Goal: Task Accomplishment & Management: Manage account settings

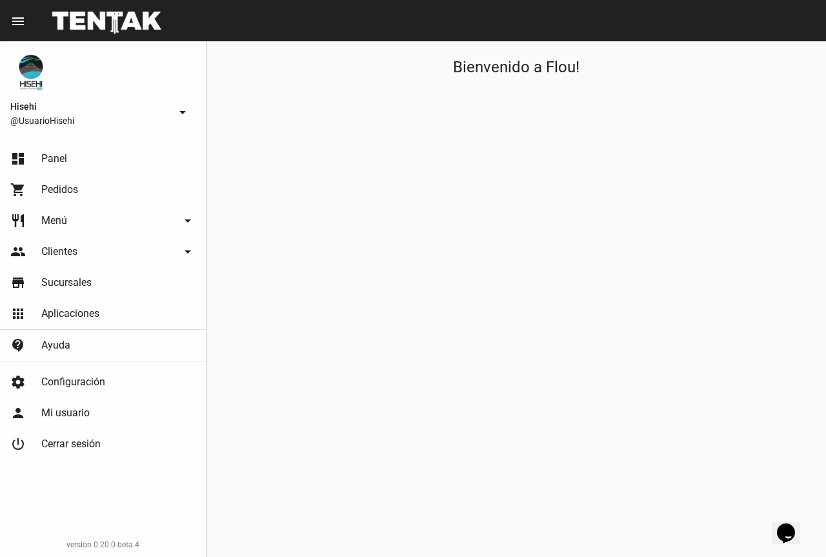
click at [49, 160] on span "Panel" at bounding box center [54, 158] width 26 height 13
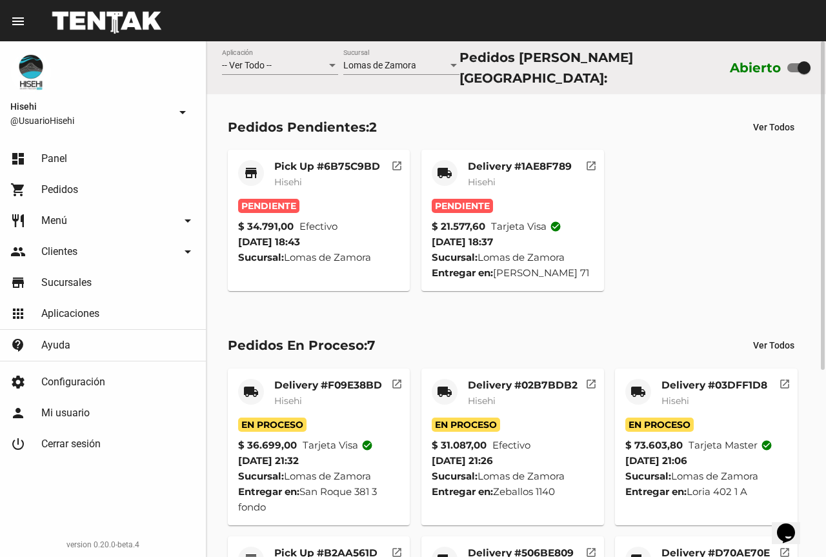
click at [681, 399] on span "Hisehi" at bounding box center [675, 401] width 28 height 12
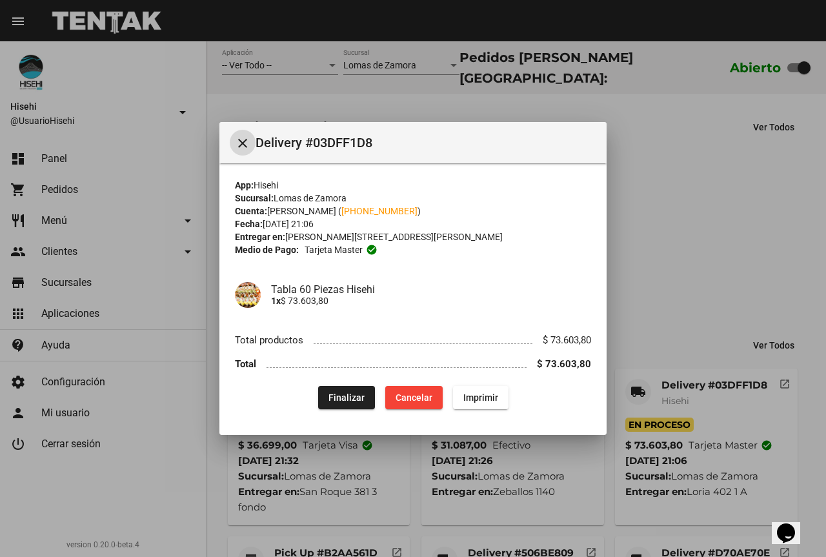
click at [349, 397] on span "Finalizar" at bounding box center [346, 397] width 36 height 10
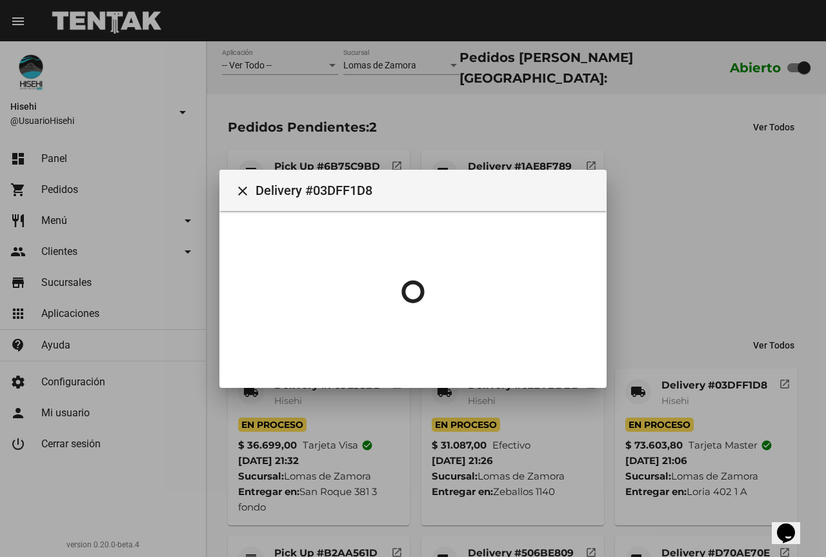
click at [741, 252] on div at bounding box center [413, 278] width 826 height 557
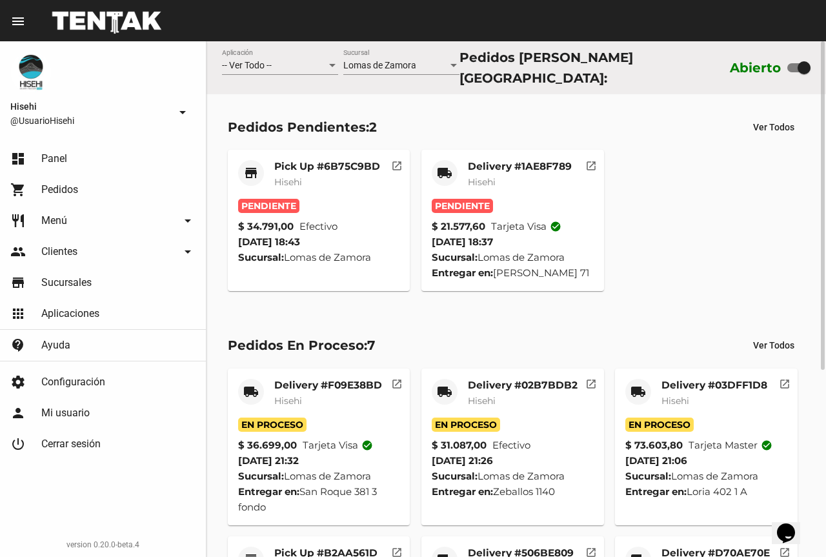
click at [514, 388] on div "Delivery #02B7BDB2 Hisehi" at bounding box center [523, 398] width 110 height 39
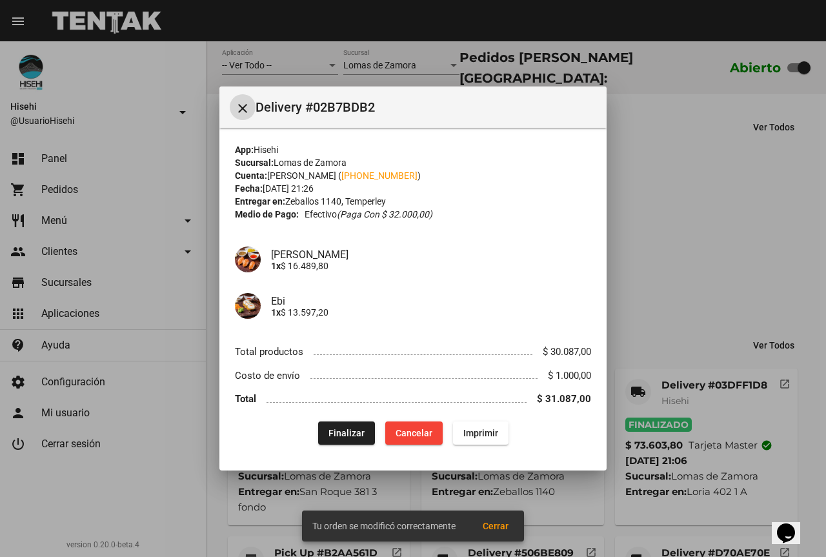
click at [348, 432] on span "Finalizar" at bounding box center [346, 433] width 36 height 10
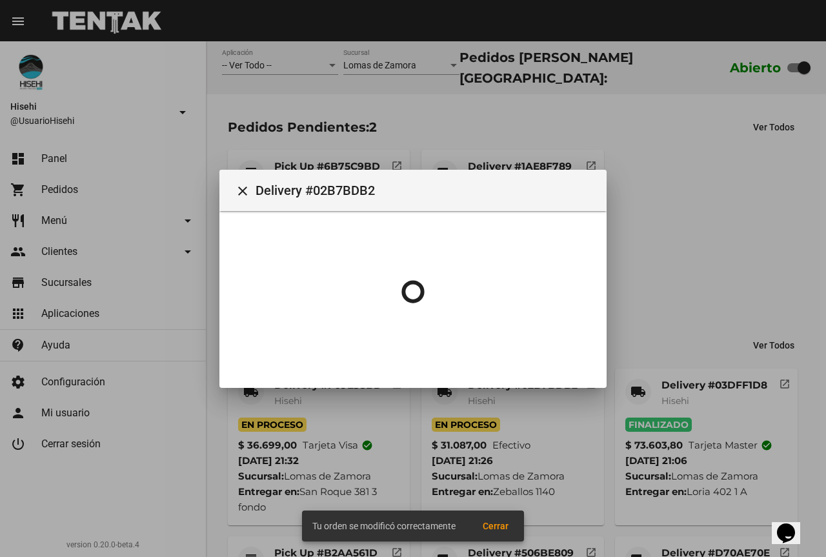
click at [682, 257] on div at bounding box center [413, 278] width 826 height 557
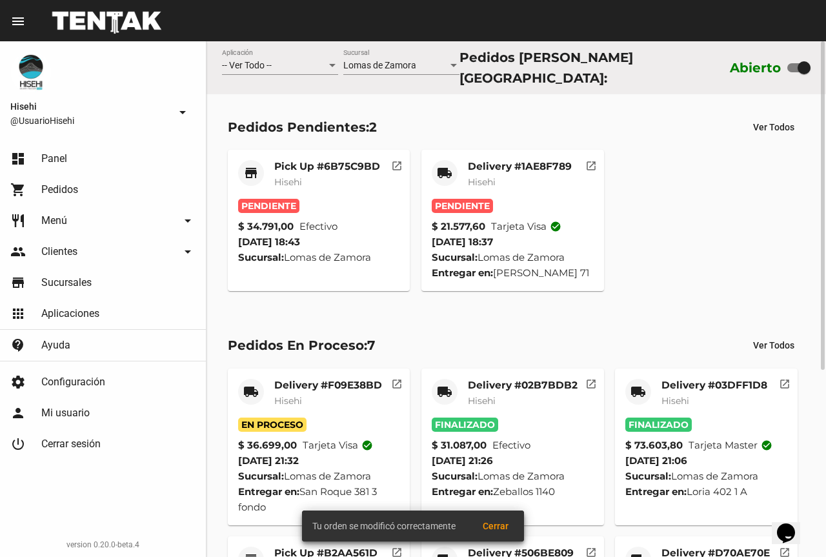
click at [295, 383] on mat-card-title "Delivery #F09E38BD" at bounding box center [328, 385] width 108 height 13
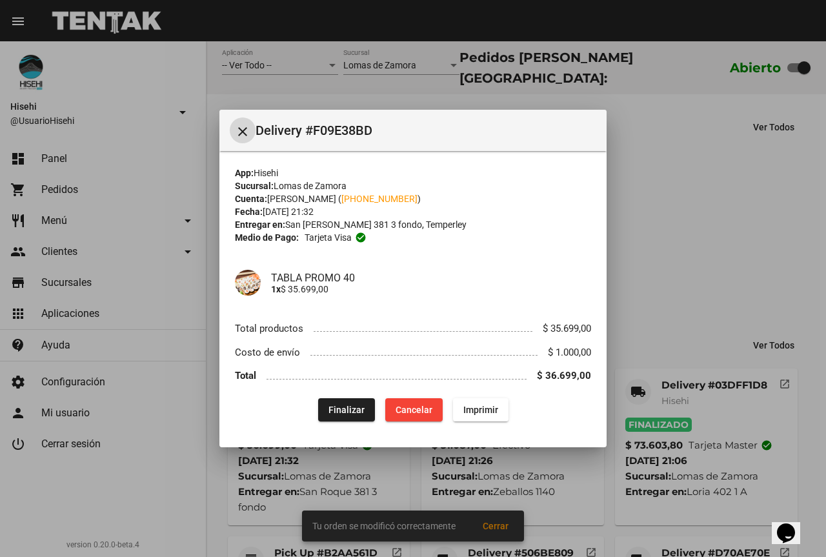
click at [334, 406] on span "Finalizar" at bounding box center [346, 409] width 36 height 10
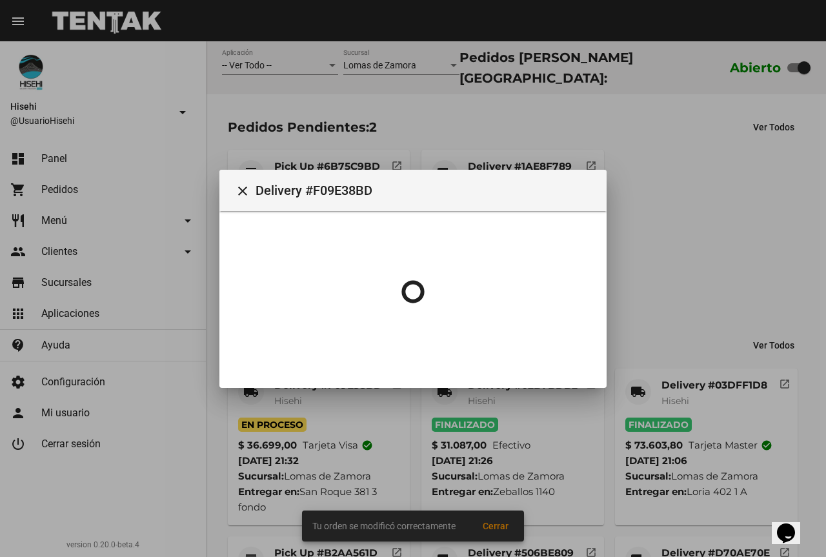
click at [712, 259] on div at bounding box center [413, 278] width 826 height 557
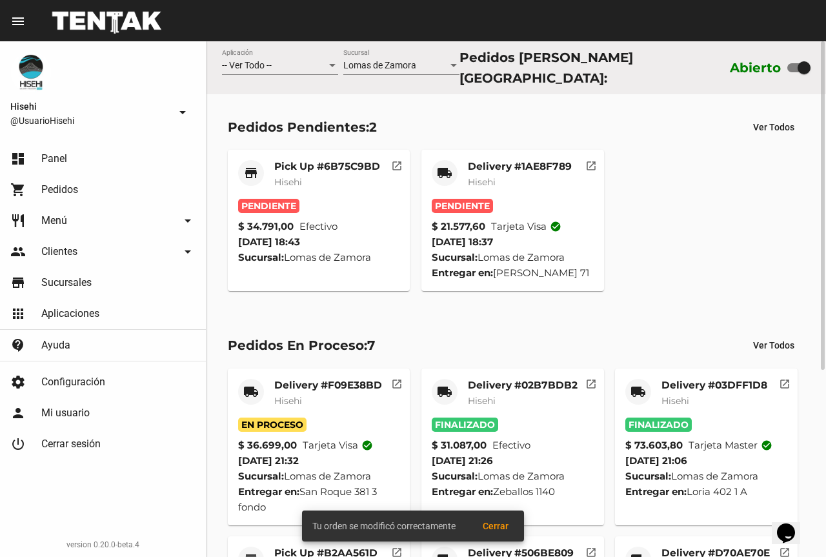
scroll to position [292, 0]
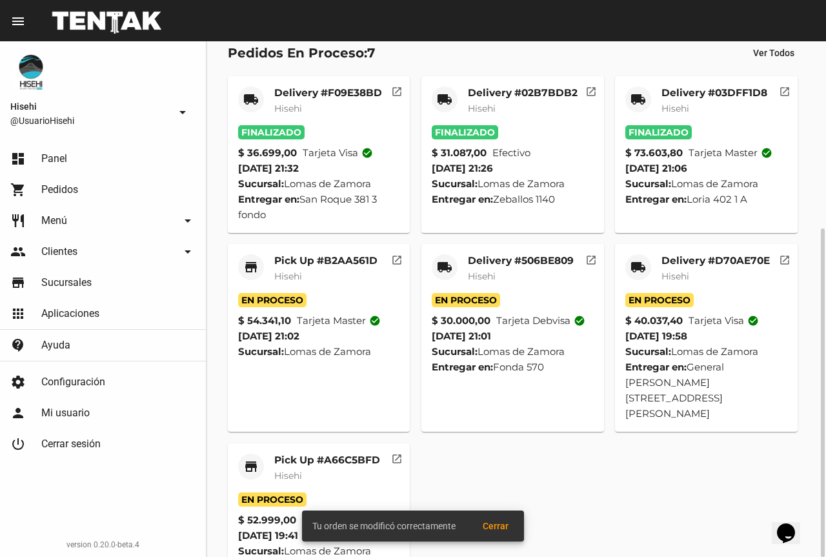
click at [322, 264] on div "Pick Up #B2AA561D Hisehi" at bounding box center [325, 273] width 103 height 39
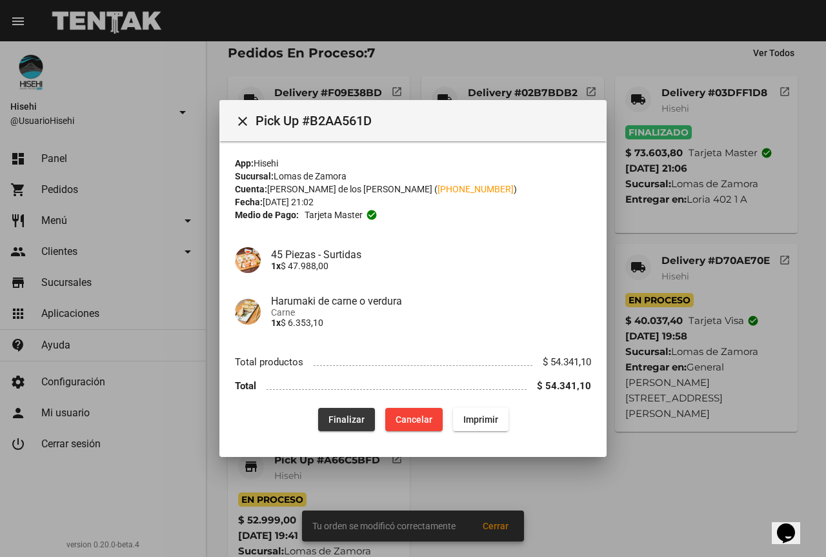
click at [350, 417] on span "Finalizar" at bounding box center [346, 419] width 36 height 10
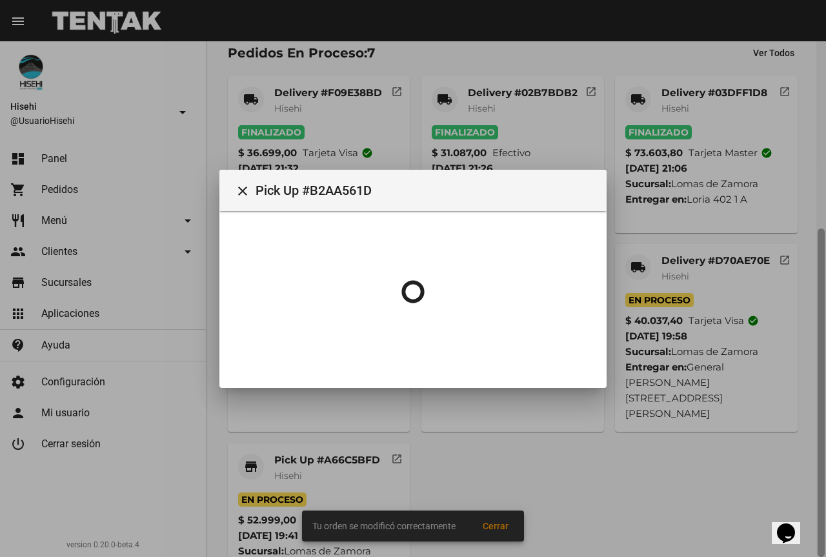
click at [825, 243] on div at bounding box center [413, 278] width 826 height 557
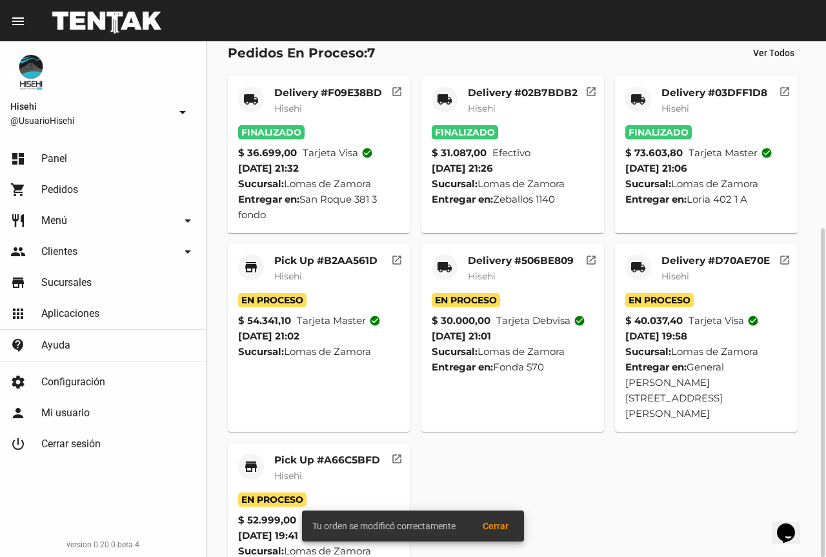
click at [704, 263] on mat-card-title "Delivery #D70AE70E" at bounding box center [715, 260] width 108 height 13
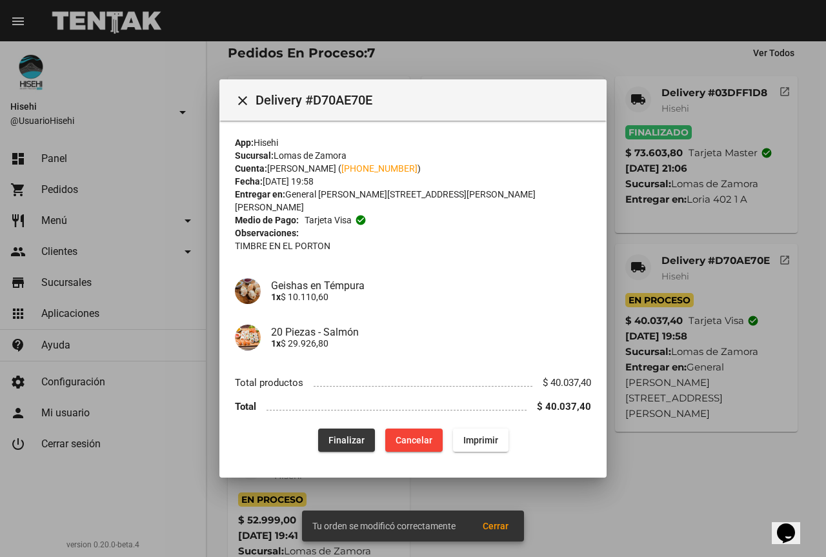
click at [354, 435] on span "Finalizar" at bounding box center [346, 440] width 36 height 10
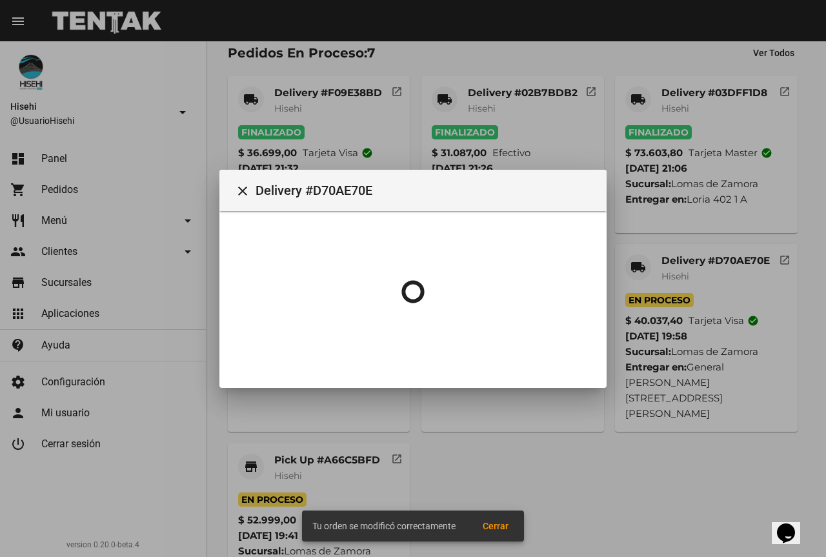
click at [728, 245] on div at bounding box center [413, 278] width 826 height 557
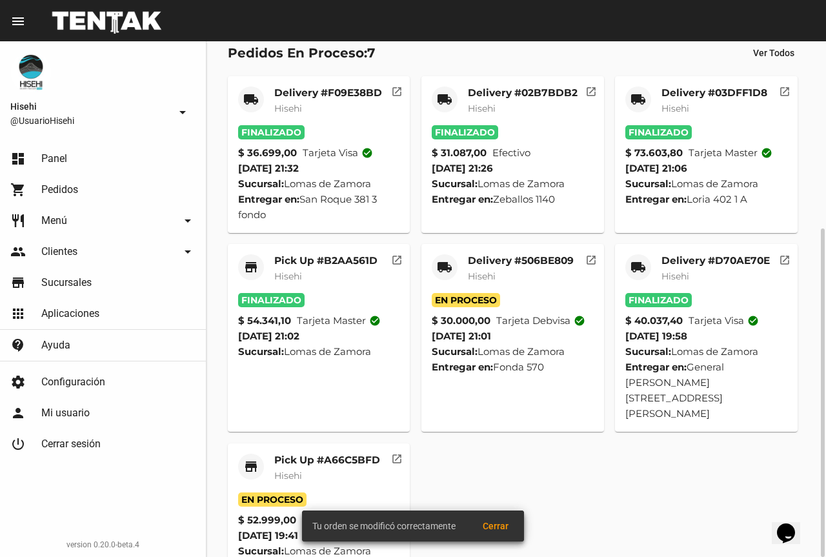
click at [502, 272] on mat-card-subtitle "Hisehi" at bounding box center [521, 276] width 106 height 13
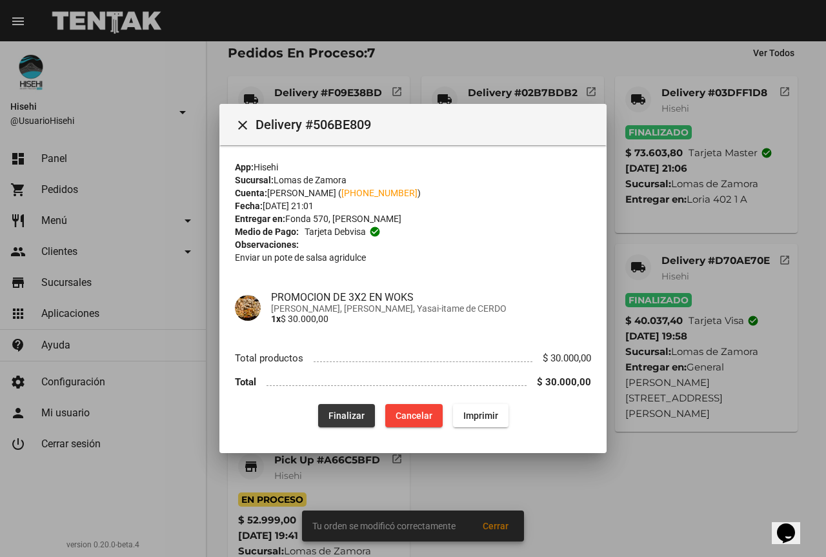
click at [355, 410] on span "Finalizar" at bounding box center [346, 415] width 36 height 10
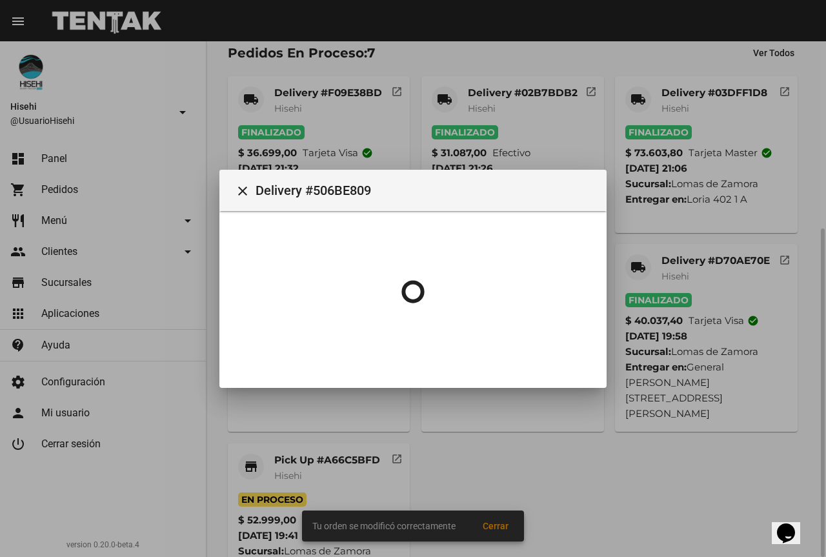
drag, startPoint x: 710, startPoint y: 178, endPoint x: 626, endPoint y: 208, distance: 89.6
click at [710, 179] on div at bounding box center [413, 278] width 826 height 557
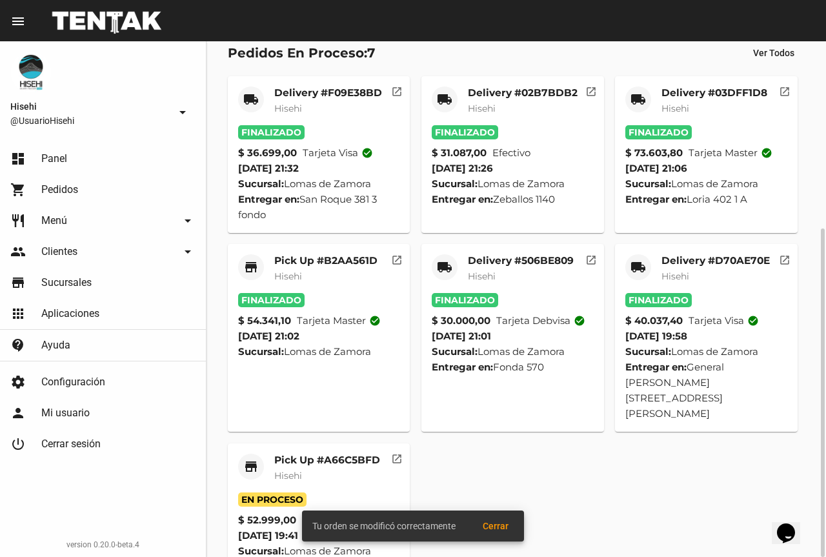
click at [234, 455] on mat-card "store Pick Up #A66C5BFD Hisehi En Proceso $ 52.999,00 Tarjeta visa check_circle…" at bounding box center [319, 506] width 183 height 126
click at [257, 459] on mat-icon "store" at bounding box center [250, 466] width 15 height 15
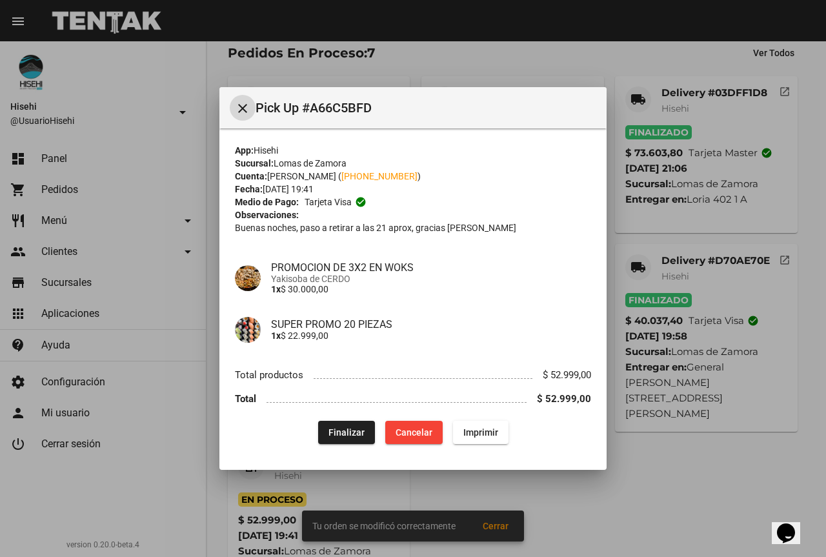
click at [352, 434] on span "Finalizar" at bounding box center [346, 432] width 36 height 10
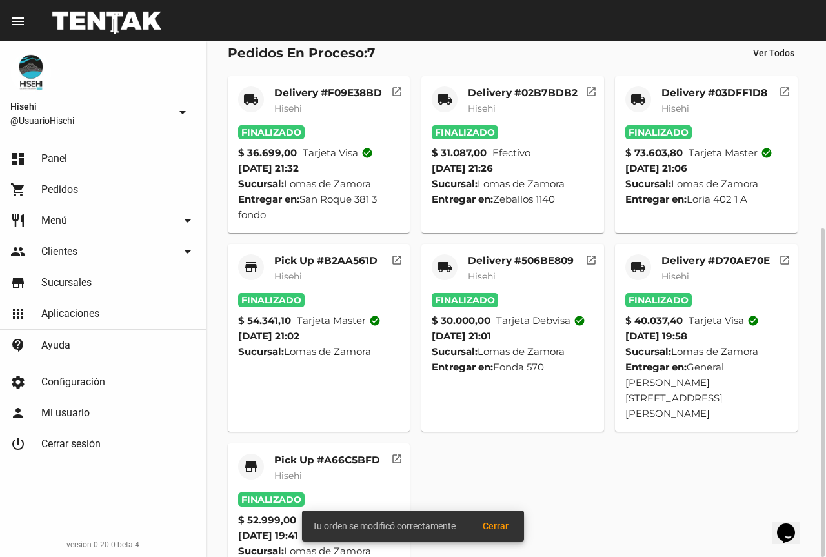
scroll to position [0, 0]
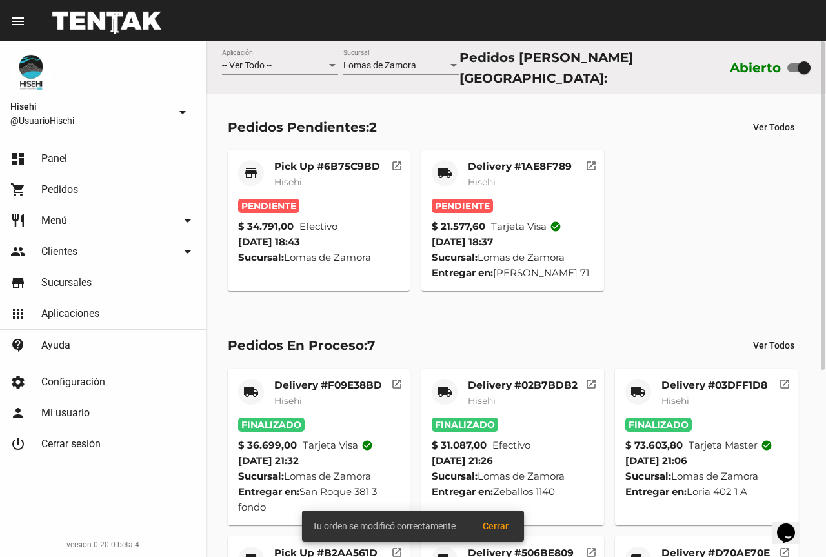
click at [491, 162] on mat-card-title "Delivery #1AE8F789" at bounding box center [520, 166] width 104 height 13
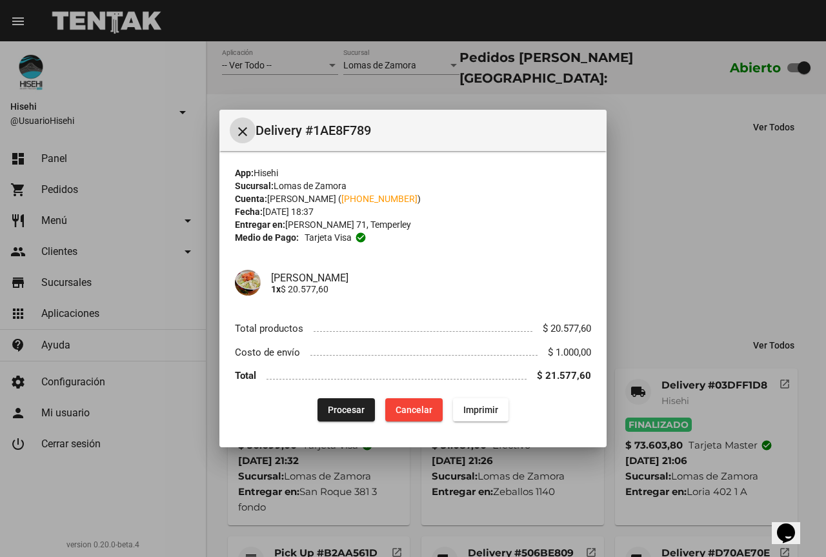
click at [338, 412] on span "Procesar" at bounding box center [346, 409] width 37 height 10
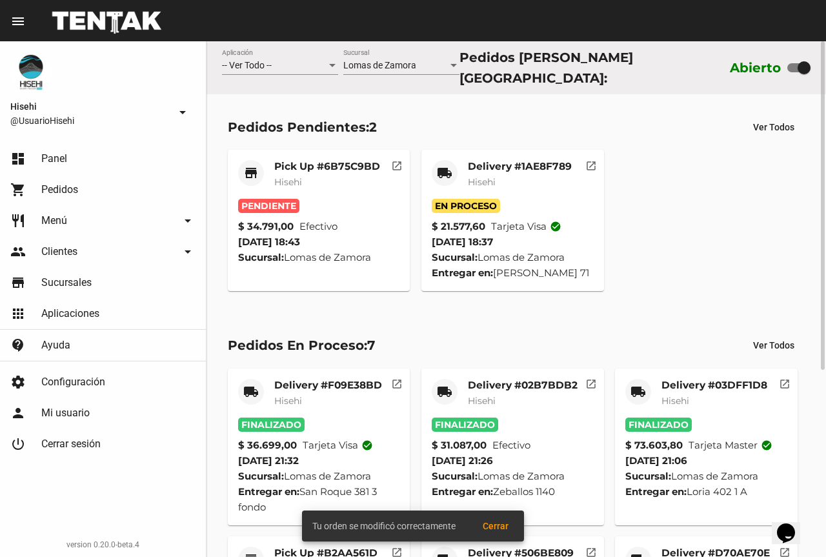
click at [297, 166] on mat-card-title "Pick Up #6B75C9BD" at bounding box center [327, 166] width 106 height 13
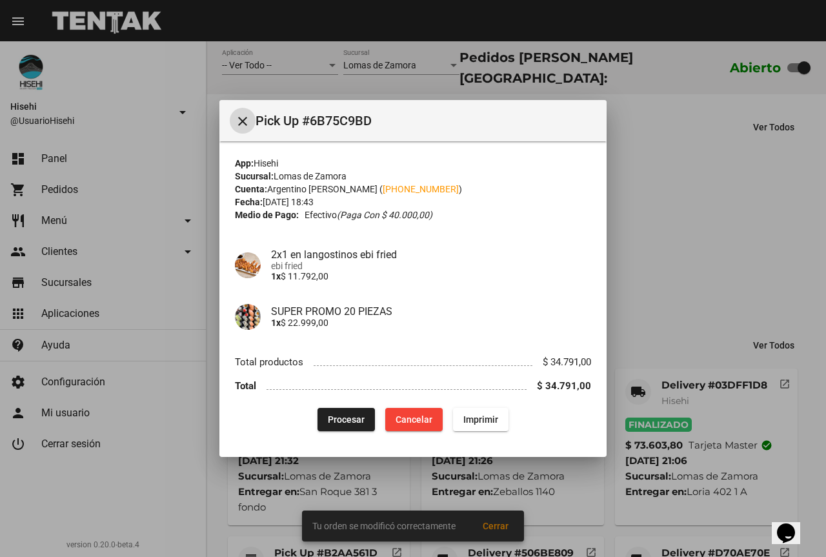
click at [346, 421] on span "Procesar" at bounding box center [346, 419] width 37 height 10
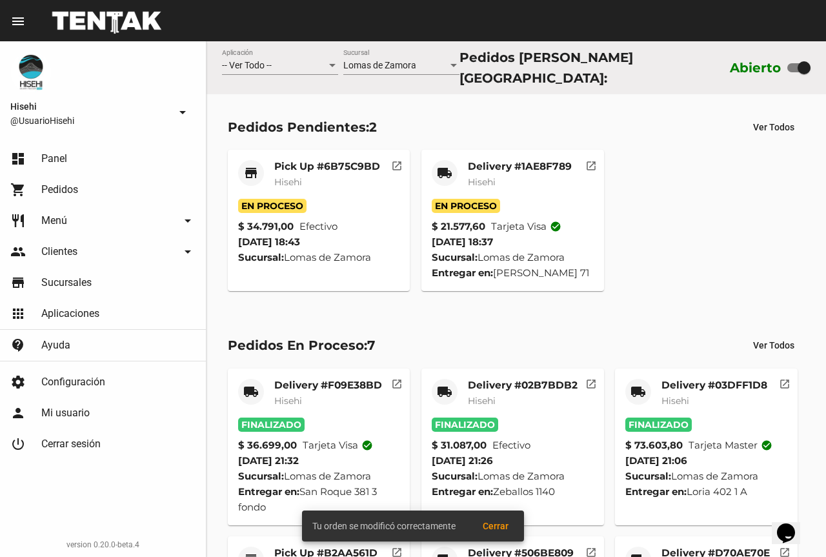
click at [303, 167] on mat-card-title "Pick Up #6B75C9BD" at bounding box center [327, 166] width 106 height 13
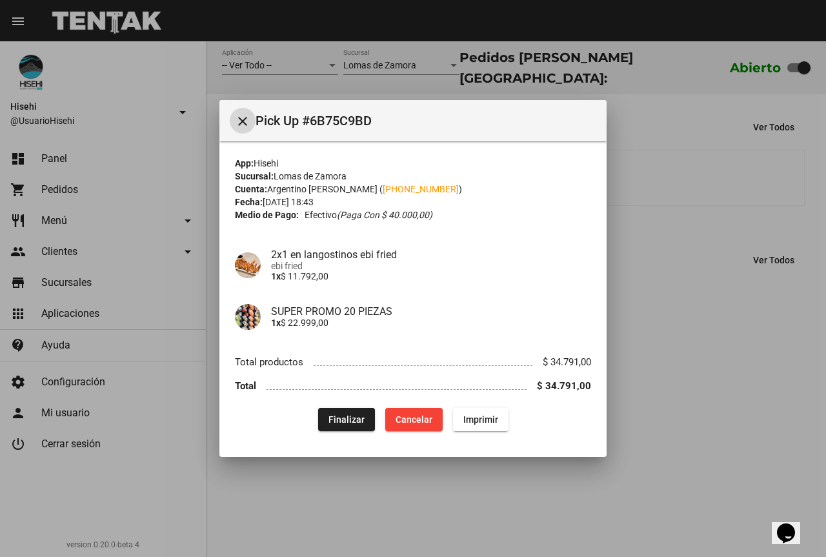
click at [381, 40] on div at bounding box center [413, 278] width 826 height 557
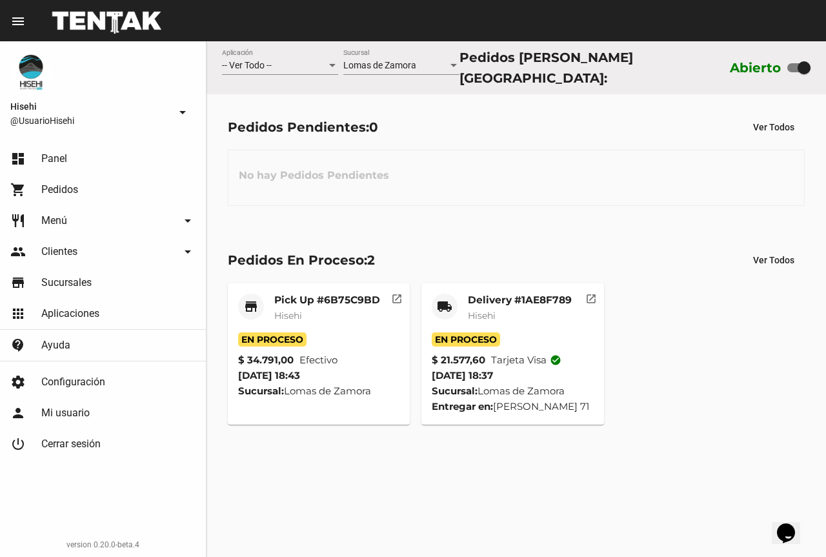
click at [484, 310] on span "Hisehi" at bounding box center [482, 316] width 28 height 12
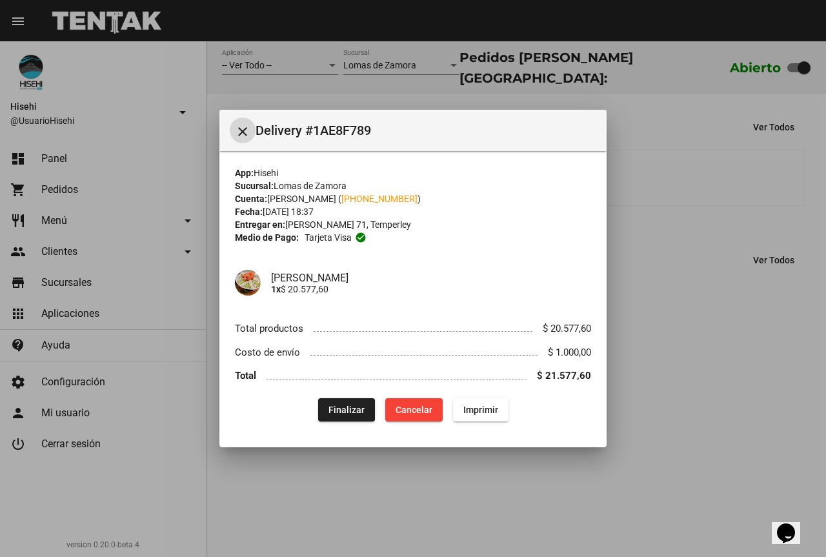
click at [191, 183] on div at bounding box center [413, 278] width 826 height 557
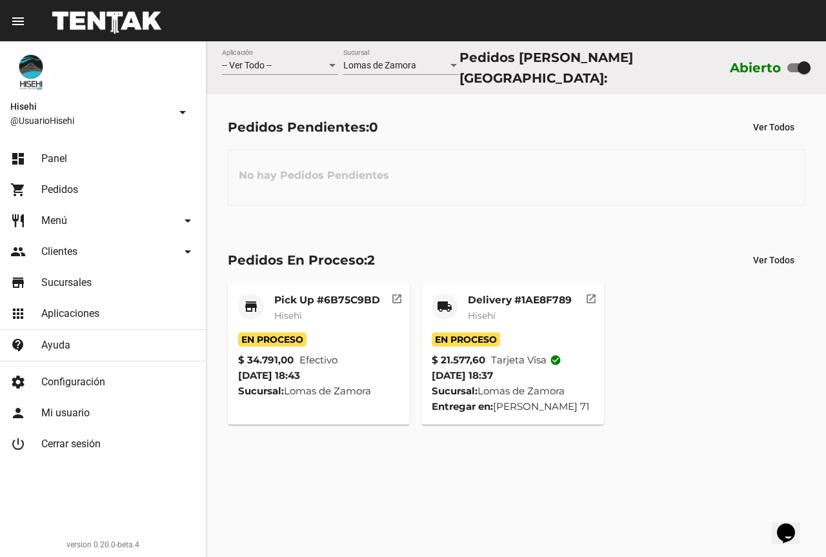
click at [322, 297] on mat-card-title "Pick Up #6B75C9BD" at bounding box center [327, 300] width 106 height 13
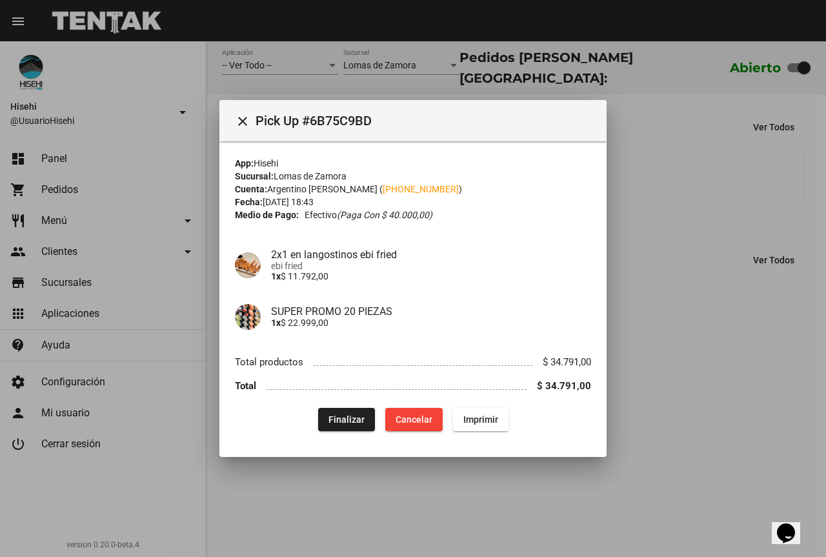
click at [655, 286] on div at bounding box center [413, 278] width 826 height 557
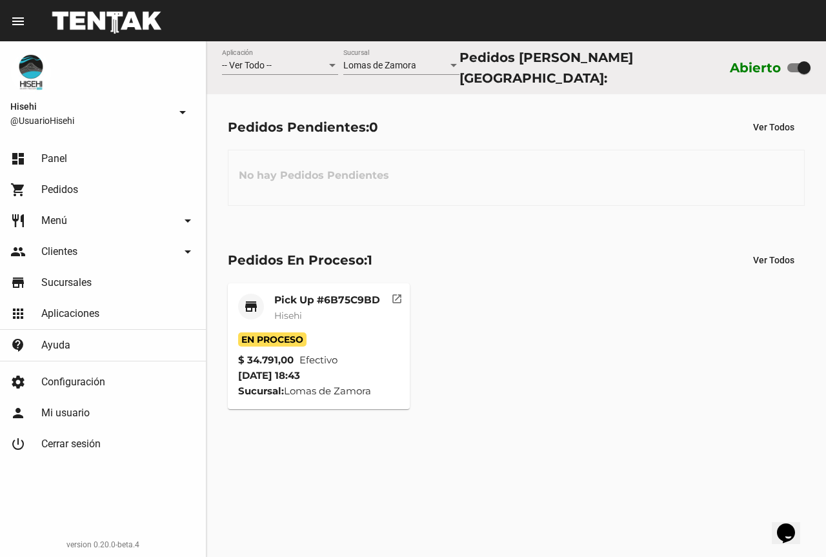
click at [304, 309] on mat-card-subtitle "Hisehi" at bounding box center [327, 315] width 106 height 13
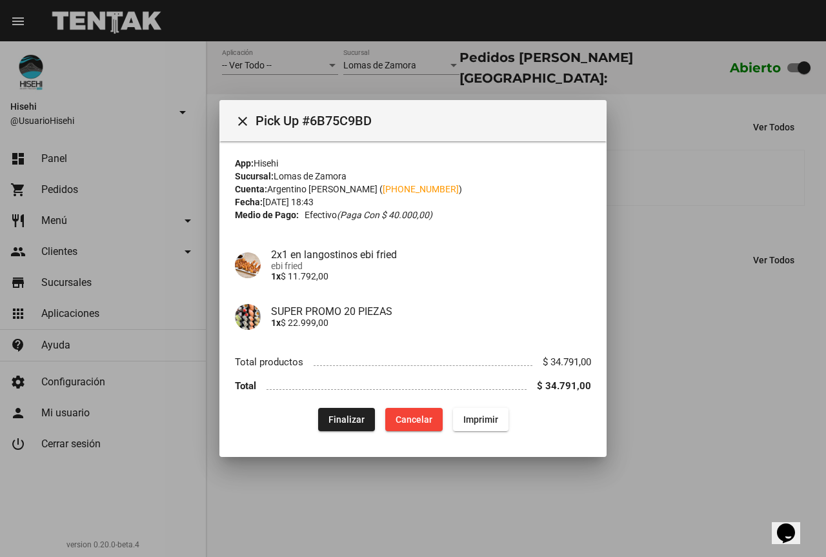
click at [642, 299] on div at bounding box center [413, 278] width 826 height 557
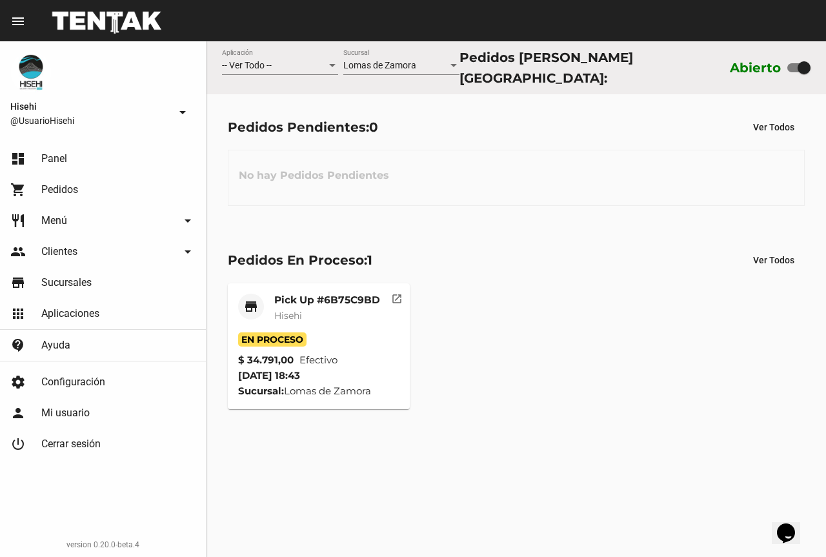
click at [320, 310] on mat-card-subtitle "Hisehi" at bounding box center [327, 315] width 106 height 13
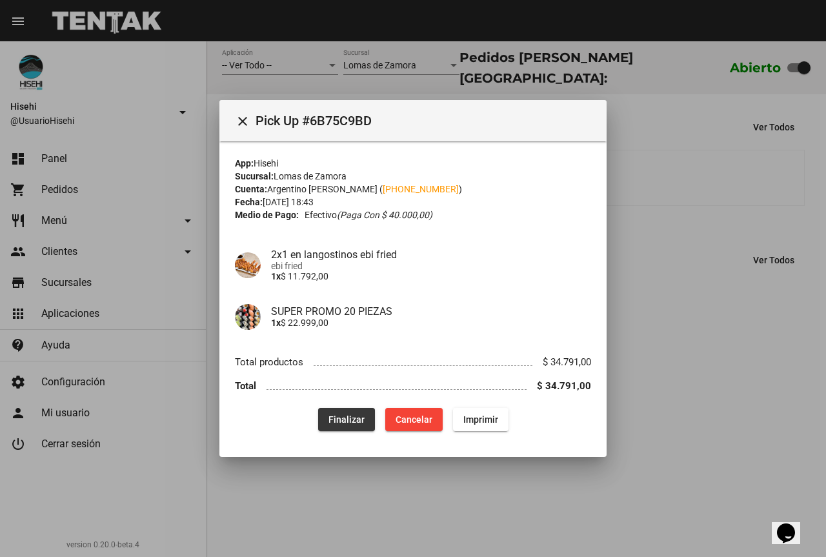
click at [352, 420] on span "Finalizar" at bounding box center [346, 419] width 36 height 10
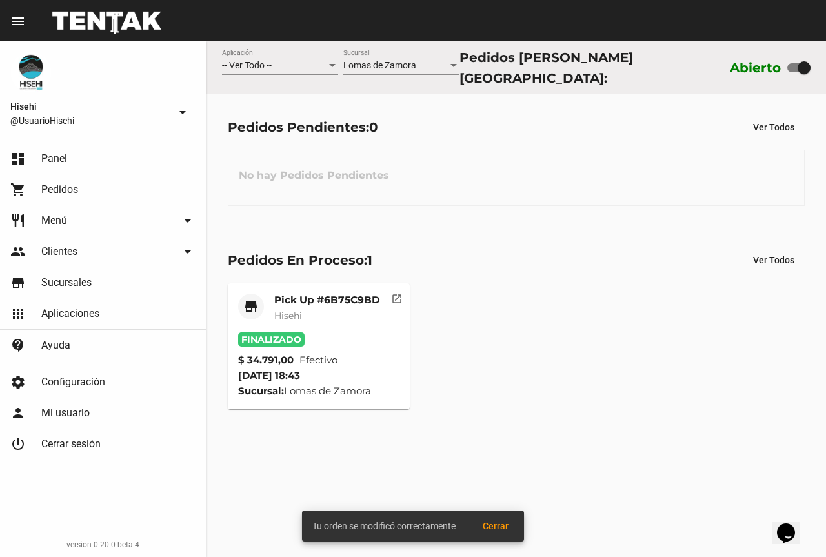
click at [314, 310] on mat-card-subtitle "Hisehi" at bounding box center [327, 315] width 106 height 13
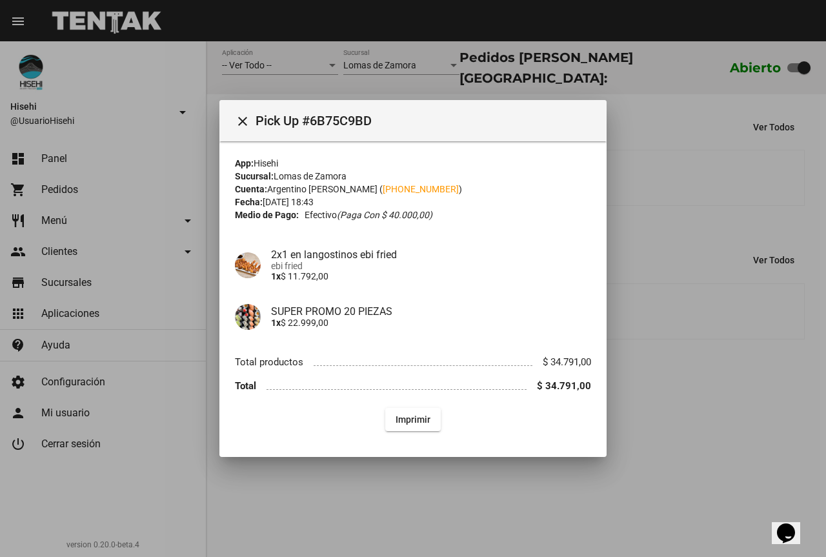
click at [372, 102] on mat-toolbar "close Pick Up #6B75C9BD" at bounding box center [412, 120] width 387 height 41
click at [374, 64] on div at bounding box center [413, 278] width 826 height 557
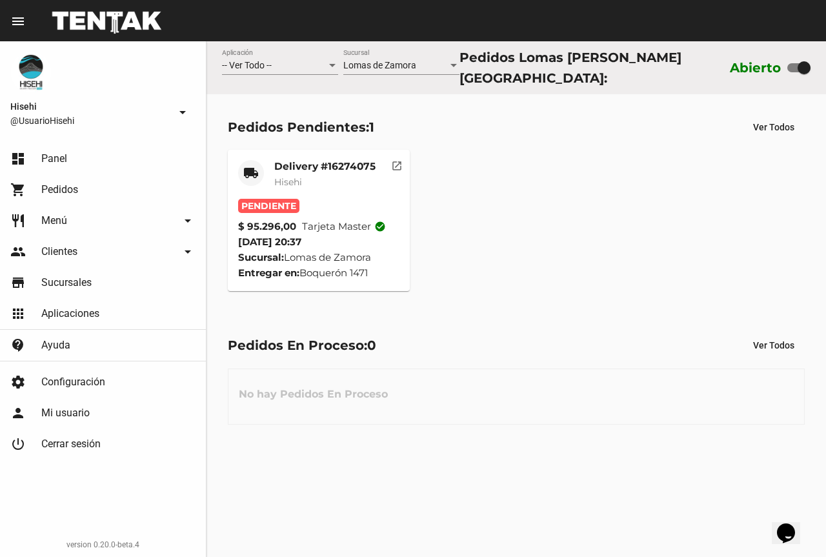
click at [341, 160] on mat-card-title "Delivery #16274075" at bounding box center [324, 166] width 101 height 13
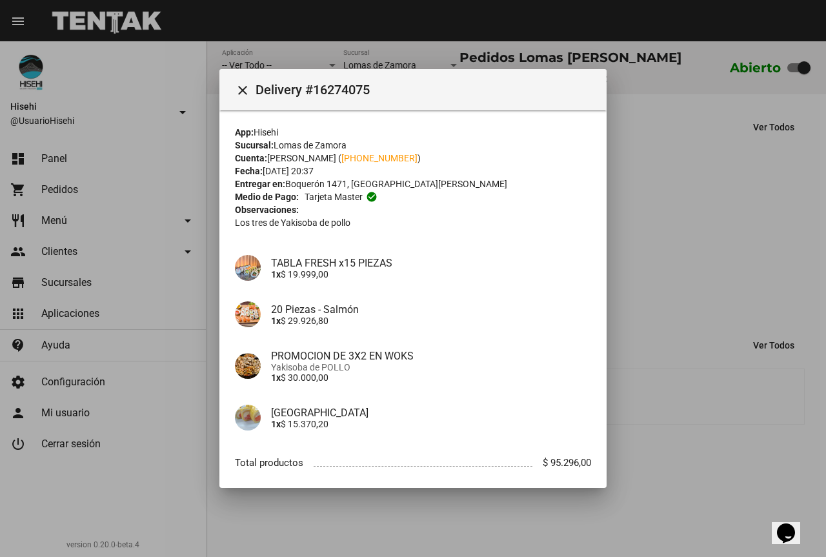
drag, startPoint x: 655, startPoint y: 281, endPoint x: 591, endPoint y: 484, distance: 212.4
click at [655, 281] on div at bounding box center [413, 278] width 826 height 557
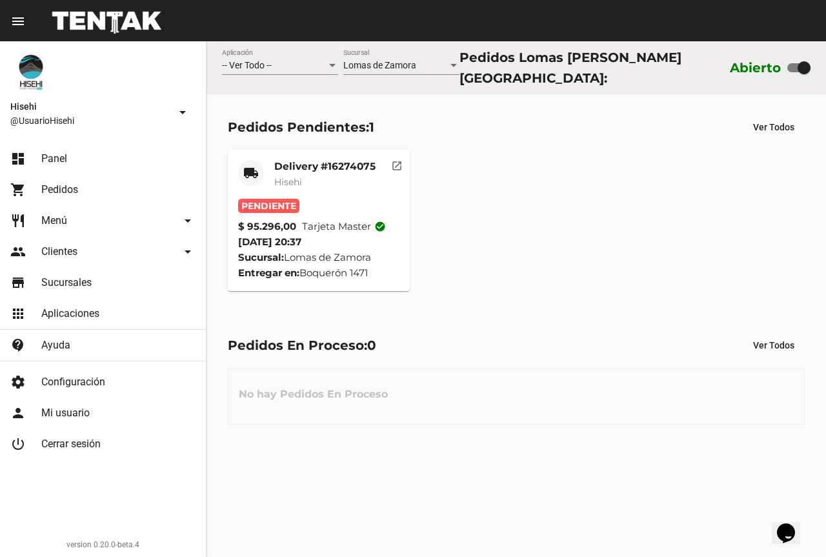
click at [308, 177] on mat-card-subtitle "Hisehi" at bounding box center [324, 181] width 101 height 13
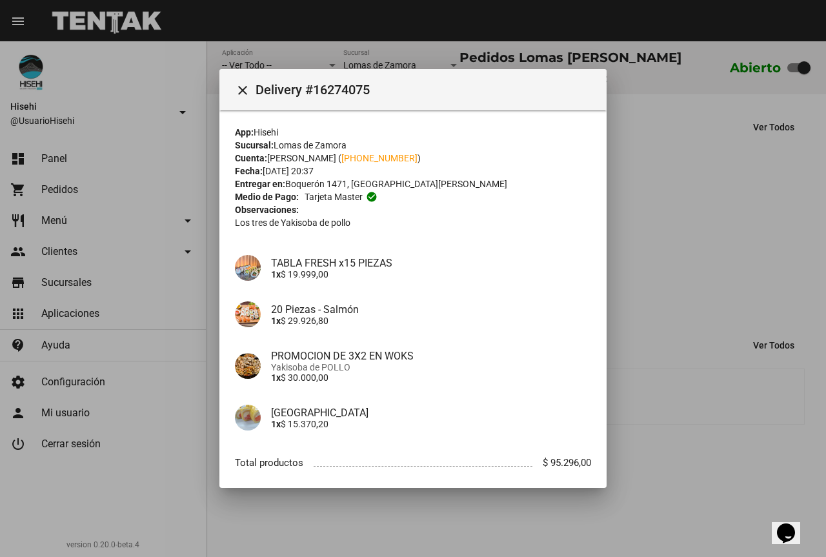
click at [725, 377] on div at bounding box center [413, 278] width 826 height 557
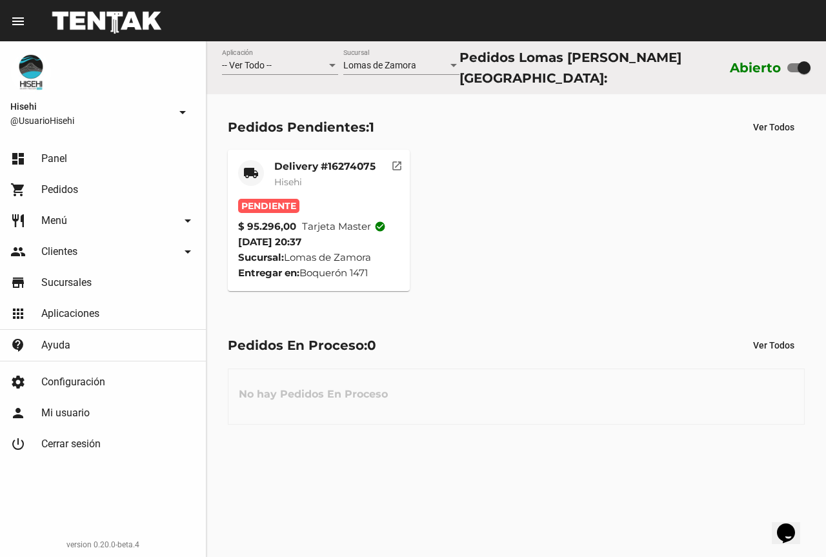
click at [305, 166] on mat-card-title "Delivery #16274075" at bounding box center [324, 166] width 101 height 13
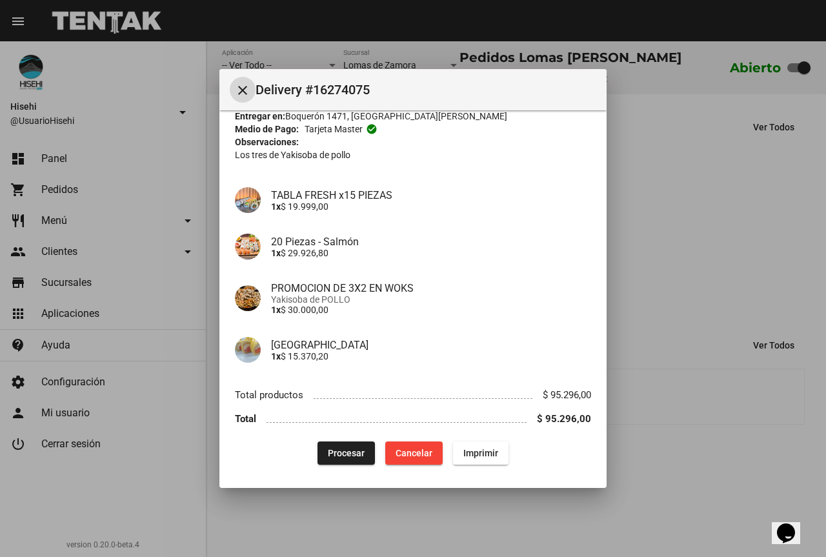
scroll to position [70, 0]
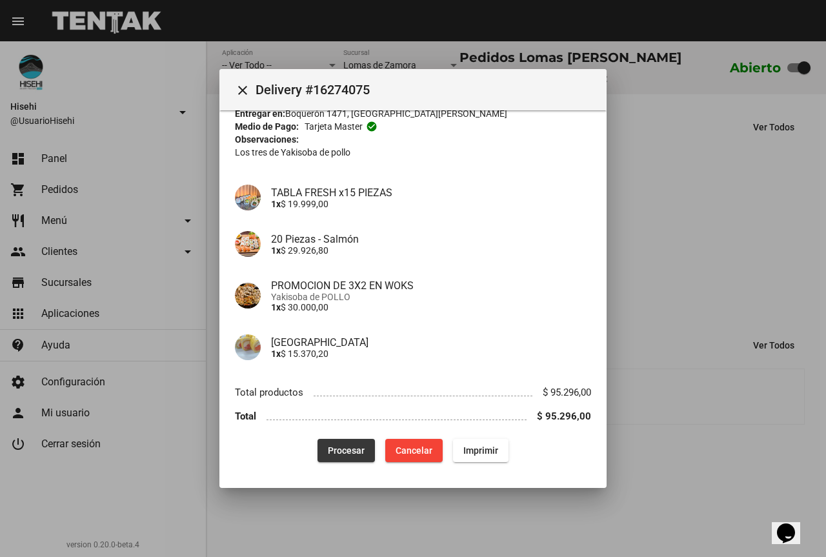
click at [335, 445] on span "Procesar" at bounding box center [346, 450] width 37 height 10
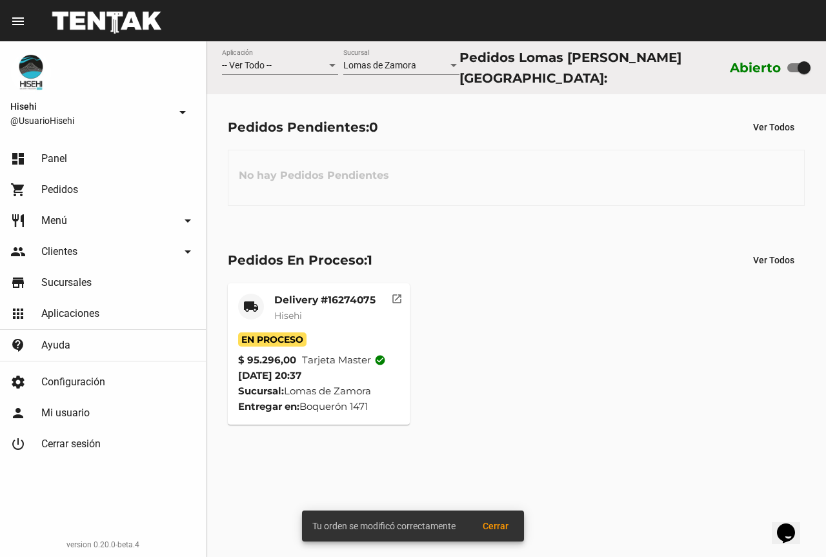
click at [341, 304] on div "Delivery #16274075 Hisehi" at bounding box center [324, 313] width 101 height 39
